Goal: Navigation & Orientation: Understand site structure

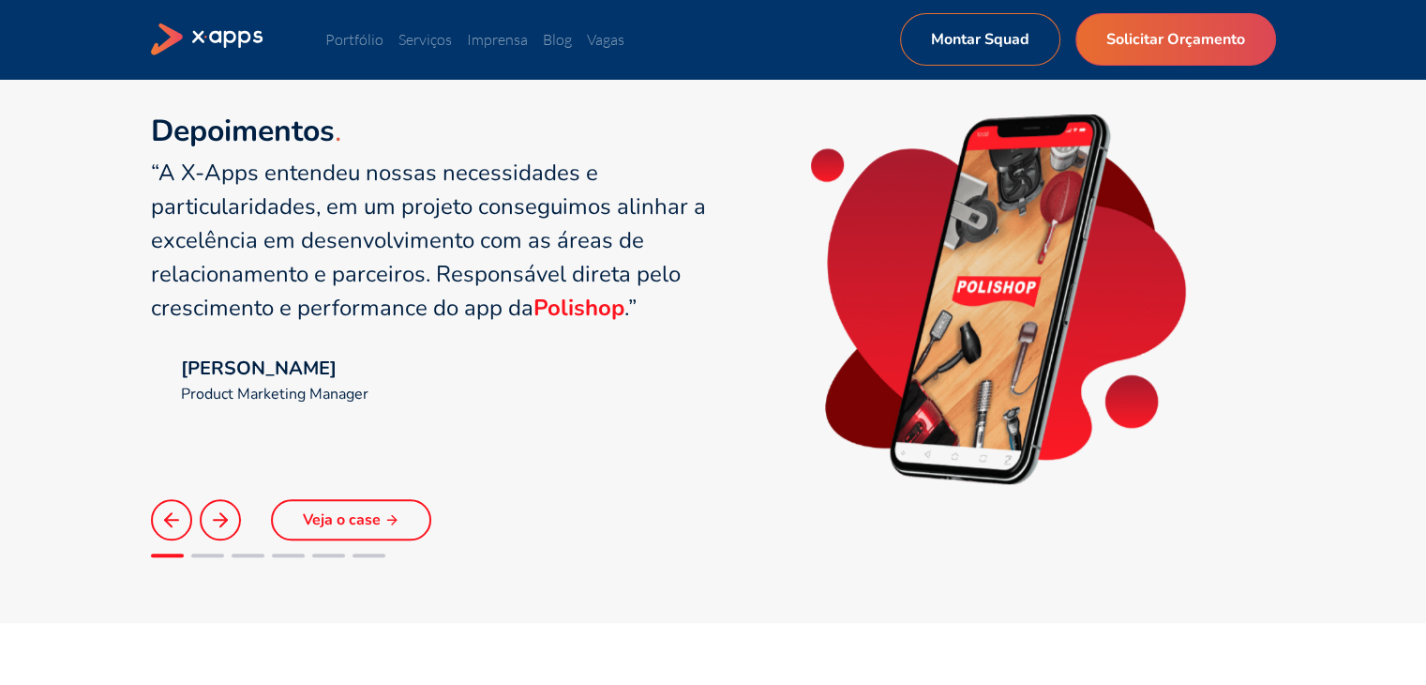
scroll to position [1313, 0]
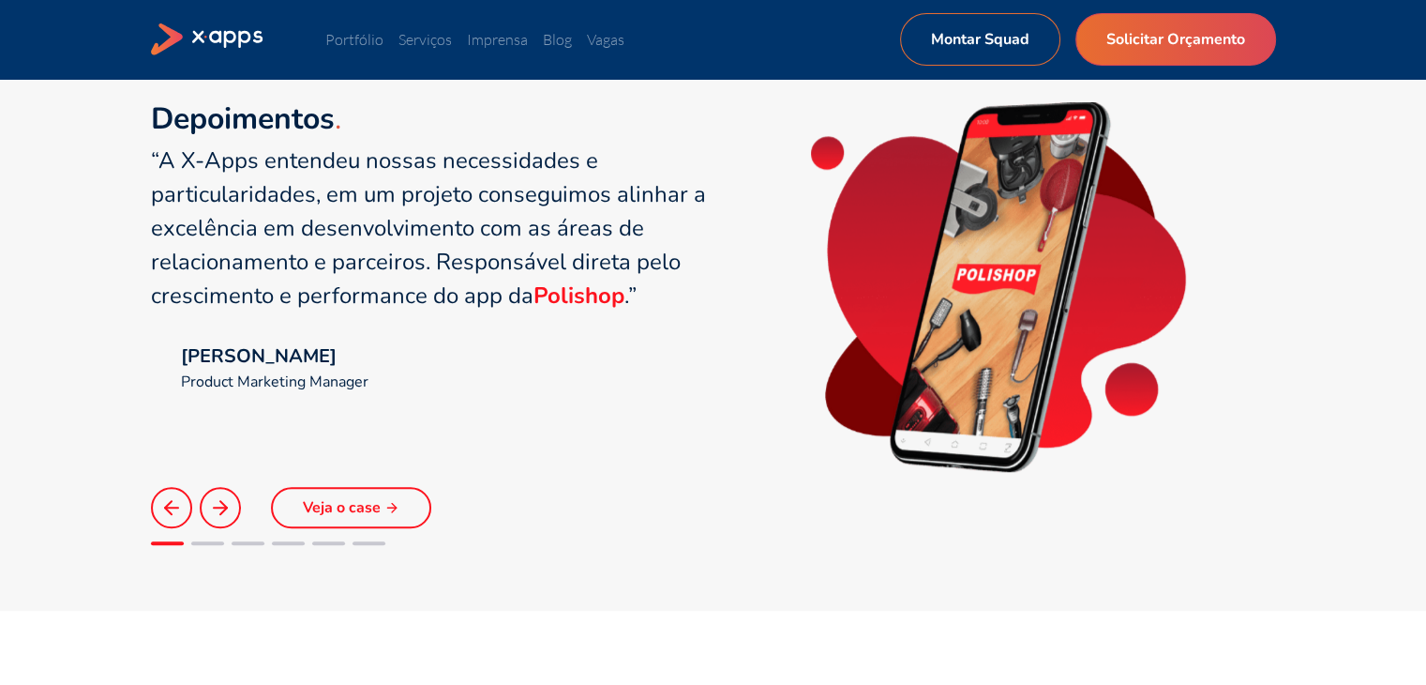
click at [210, 519] on button at bounding box center [220, 507] width 41 height 41
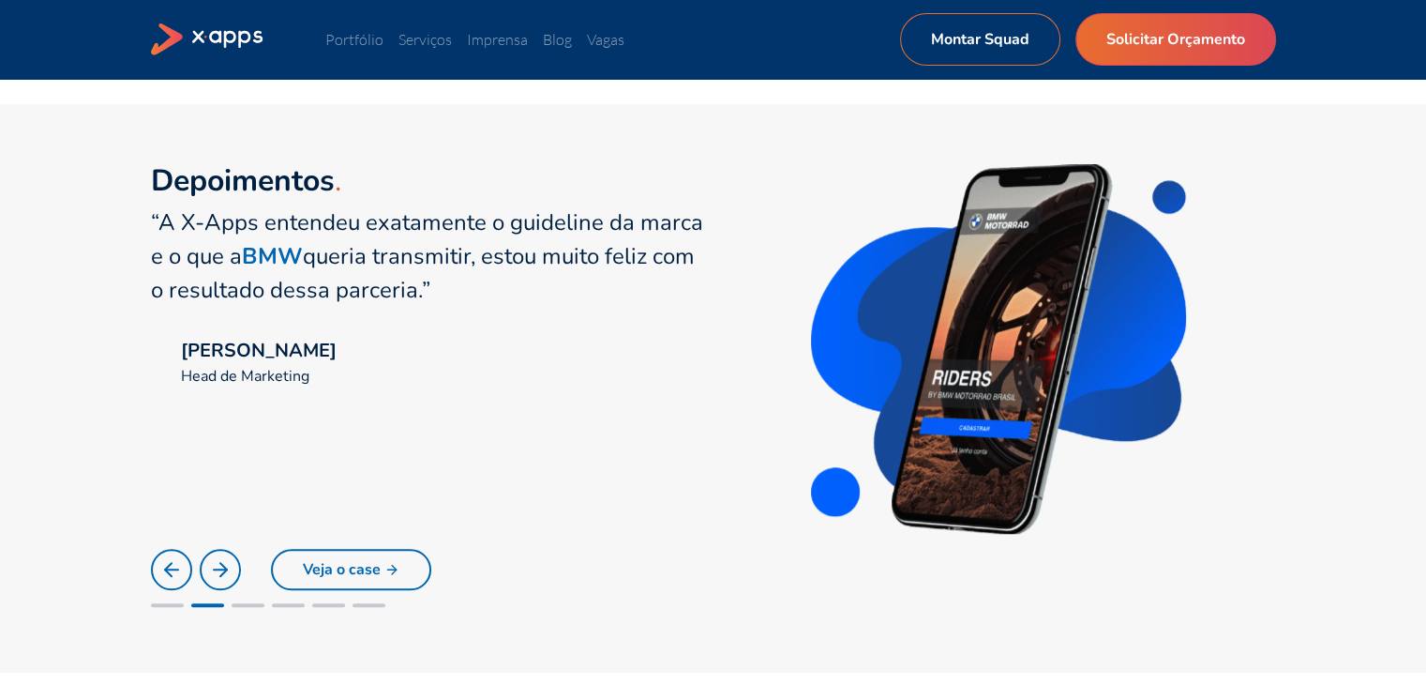
scroll to position [1219, 0]
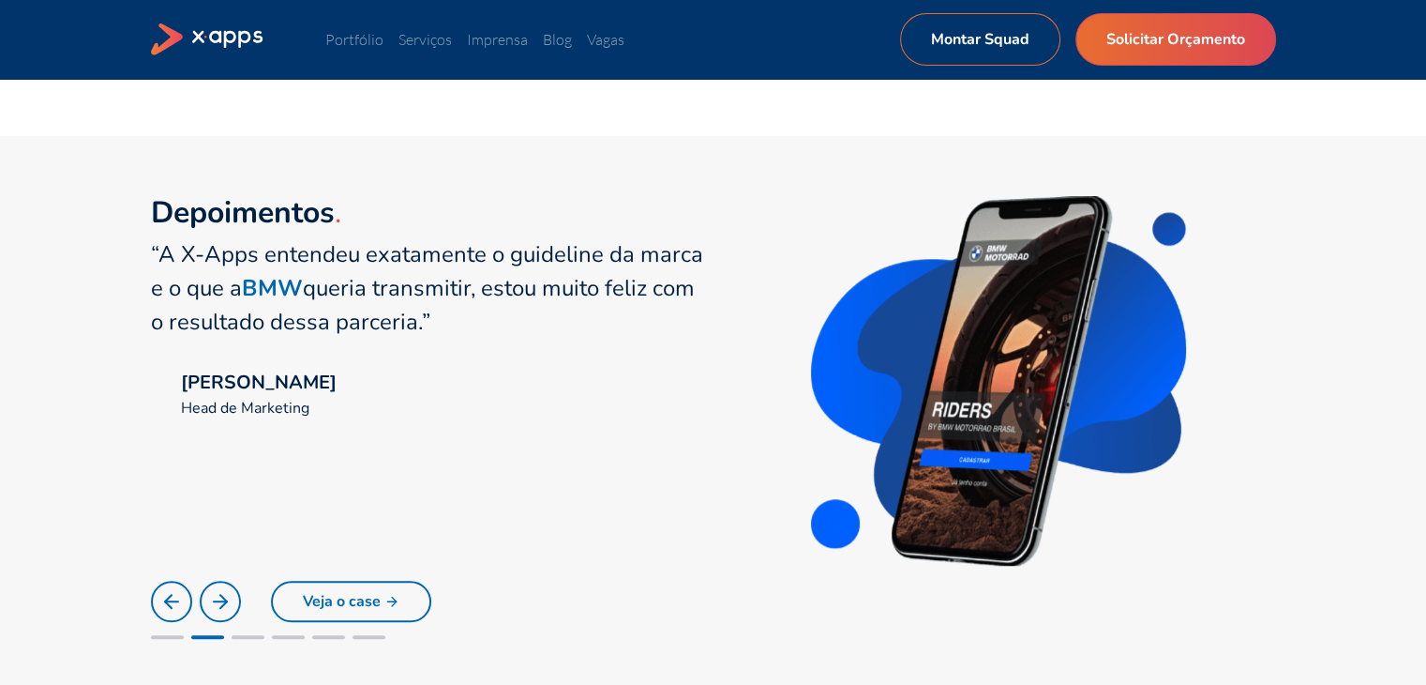
click at [226, 601] on icon at bounding box center [220, 601] width 23 height 23
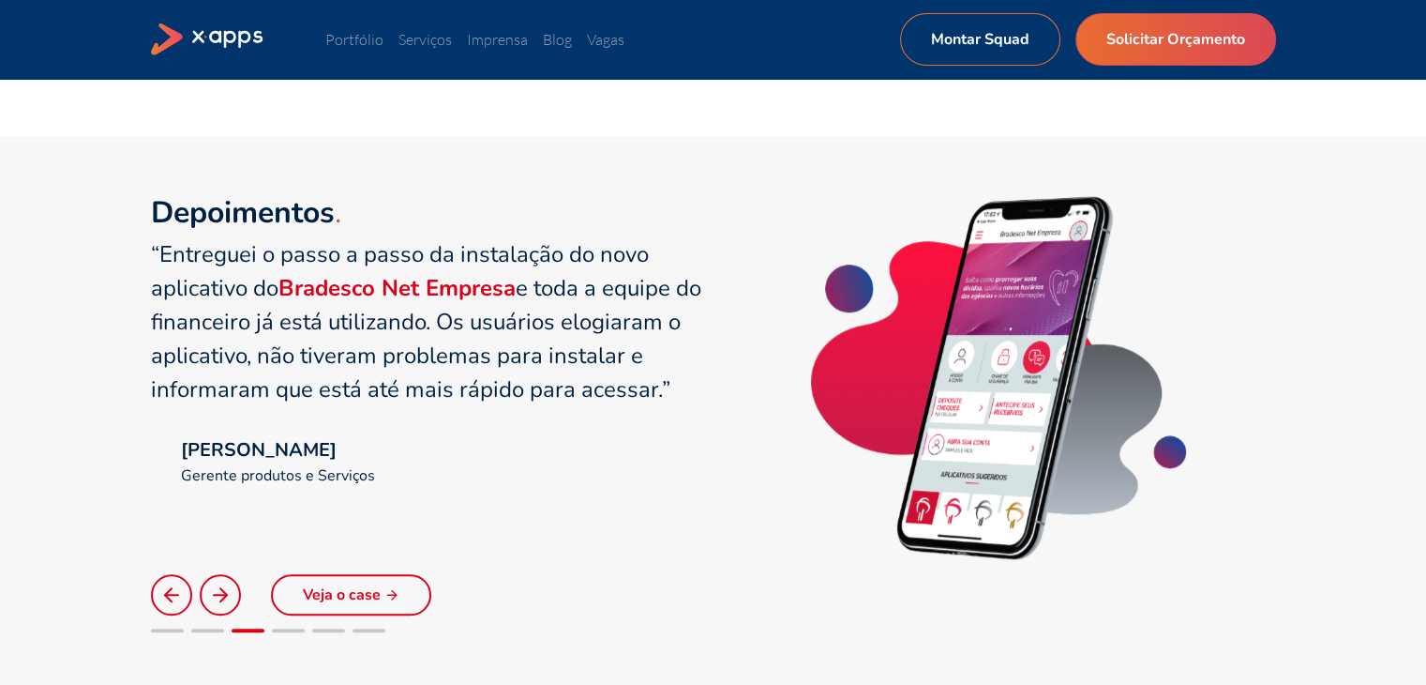
click at [226, 601] on icon at bounding box center [220, 594] width 23 height 23
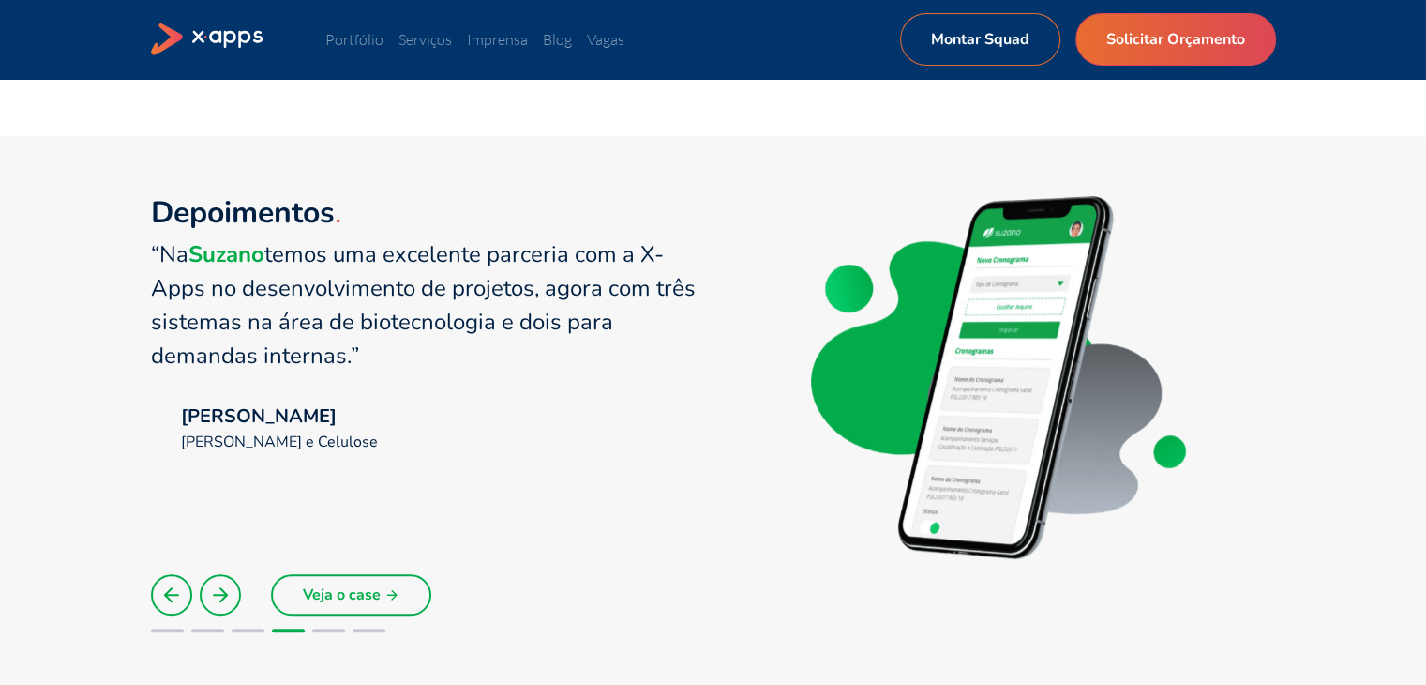
click at [174, 596] on icon at bounding box center [171, 594] width 23 height 23
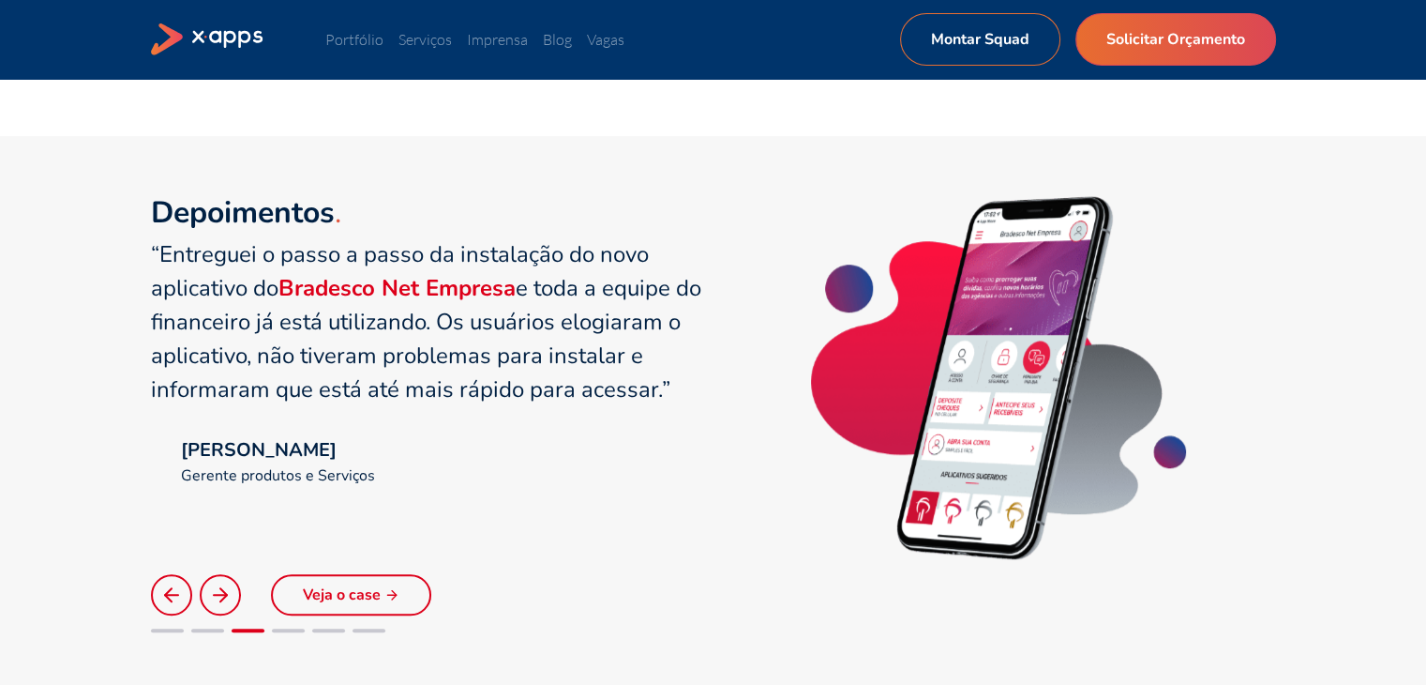
click at [233, 591] on button at bounding box center [220, 594] width 41 height 41
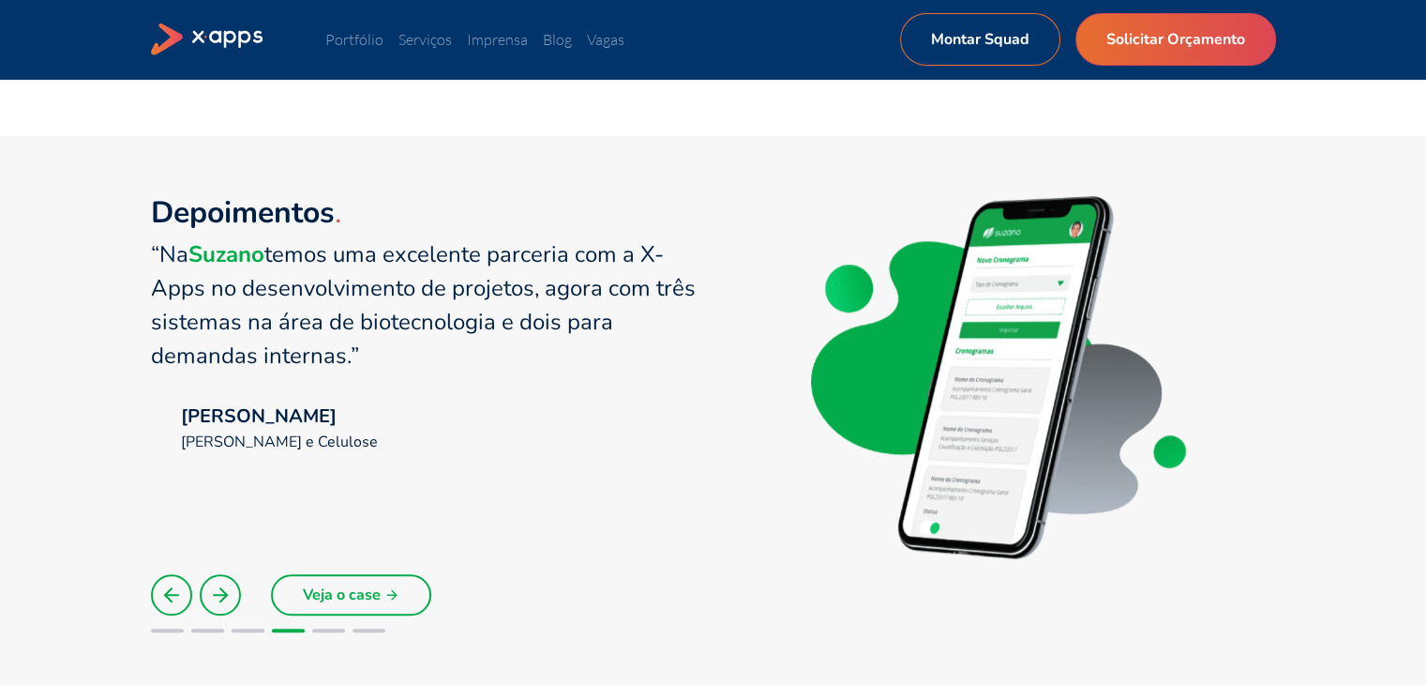
click at [235, 591] on button at bounding box center [220, 594] width 41 height 41
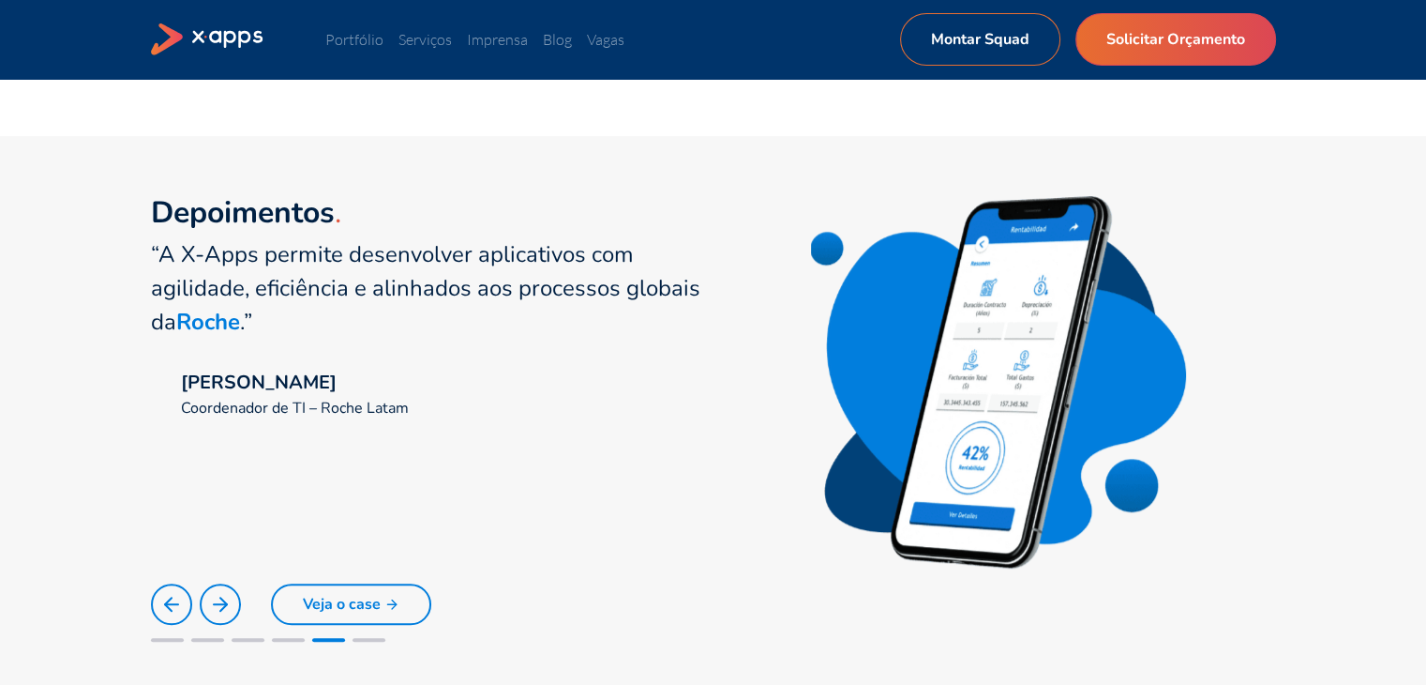
click at [234, 594] on button at bounding box center [220, 603] width 41 height 41
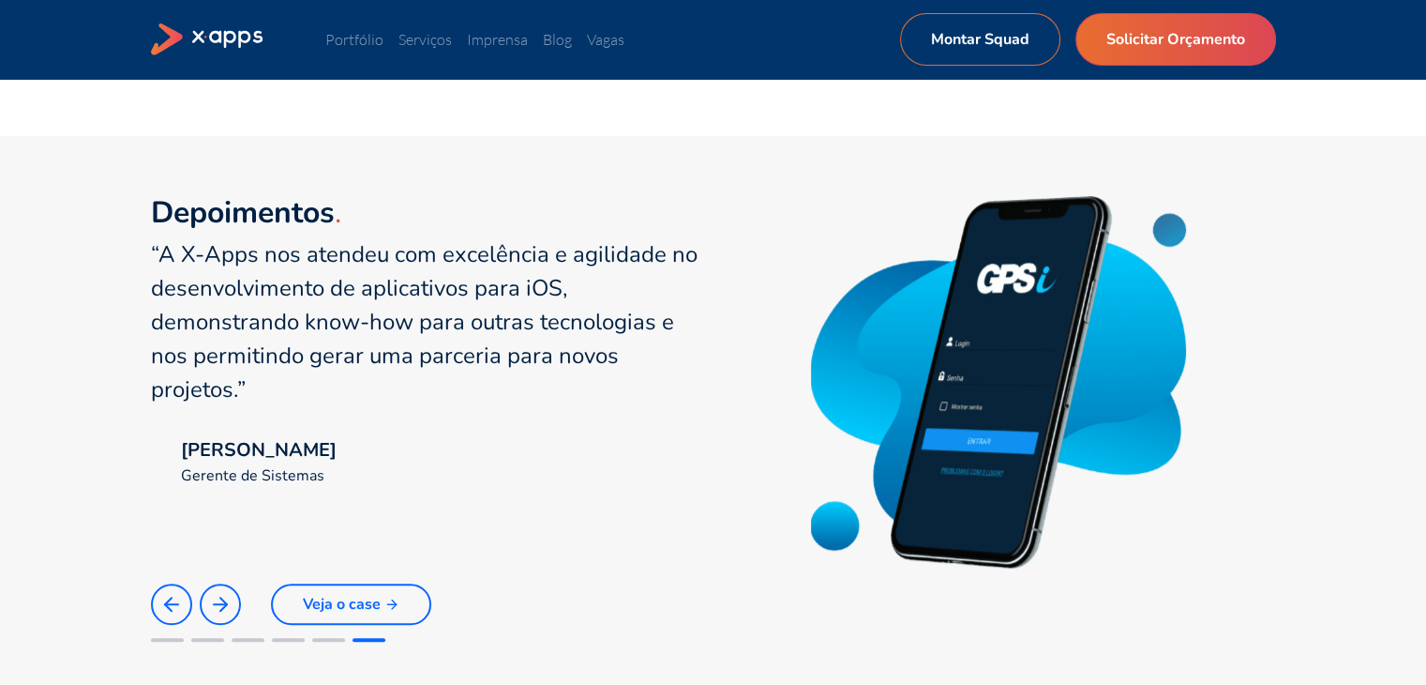
click at [230, 597] on button at bounding box center [220, 603] width 41 height 41
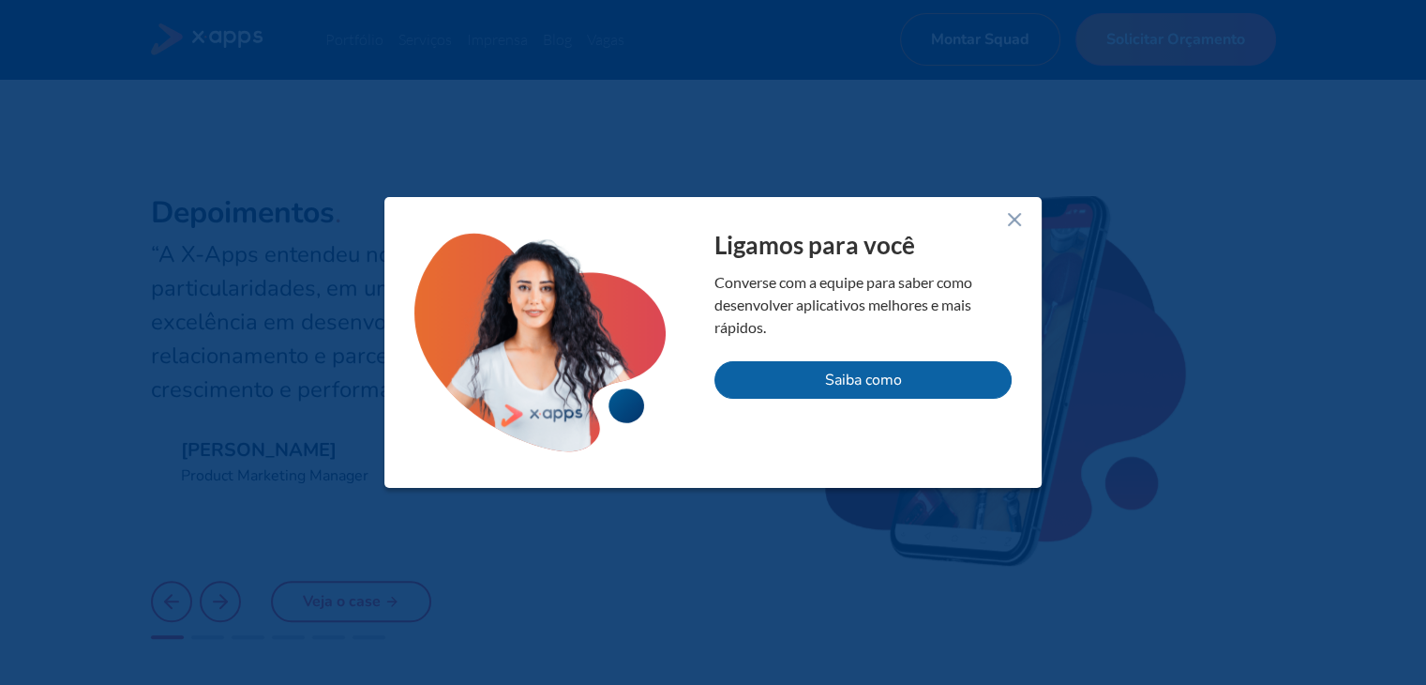
click at [1019, 215] on line at bounding box center [1014, 219] width 11 height 11
